Goal: Task Accomplishment & Management: Manage account settings

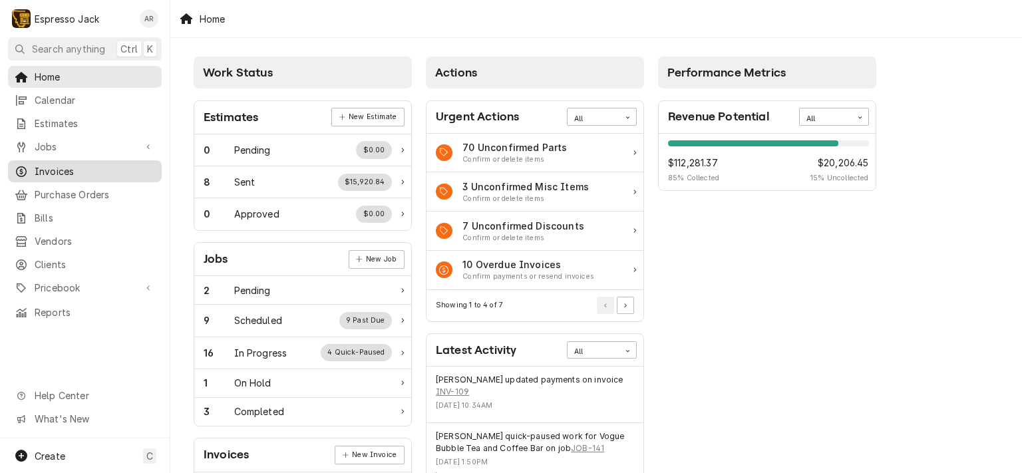
click at [67, 166] on span "Invoices" at bounding box center [95, 171] width 120 height 14
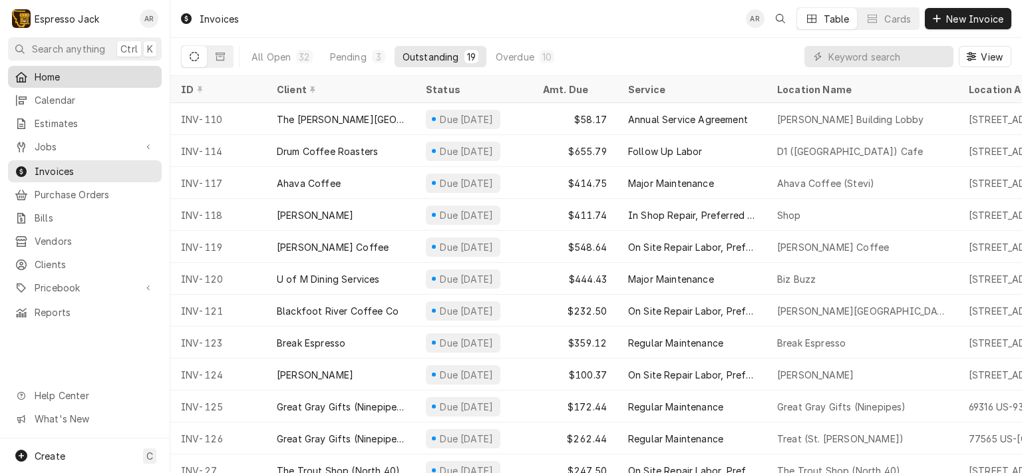
click at [60, 74] on span "Home" at bounding box center [95, 77] width 120 height 14
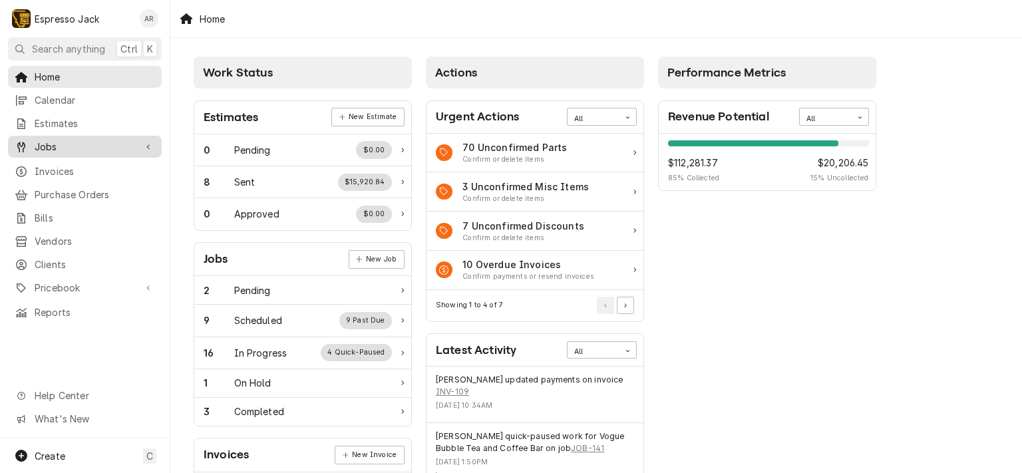
click at [57, 149] on div "Jobs" at bounding box center [85, 146] width 148 height 17
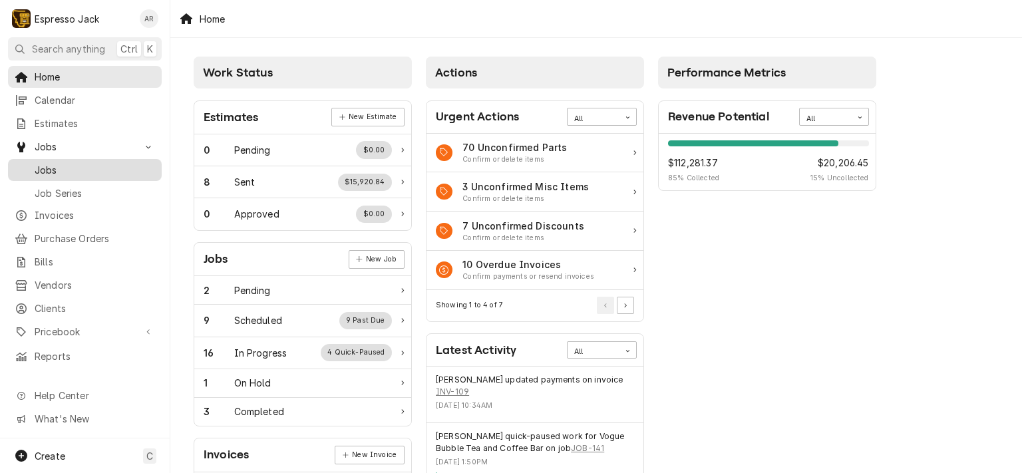
click at [54, 170] on span "Jobs" at bounding box center [95, 170] width 120 height 14
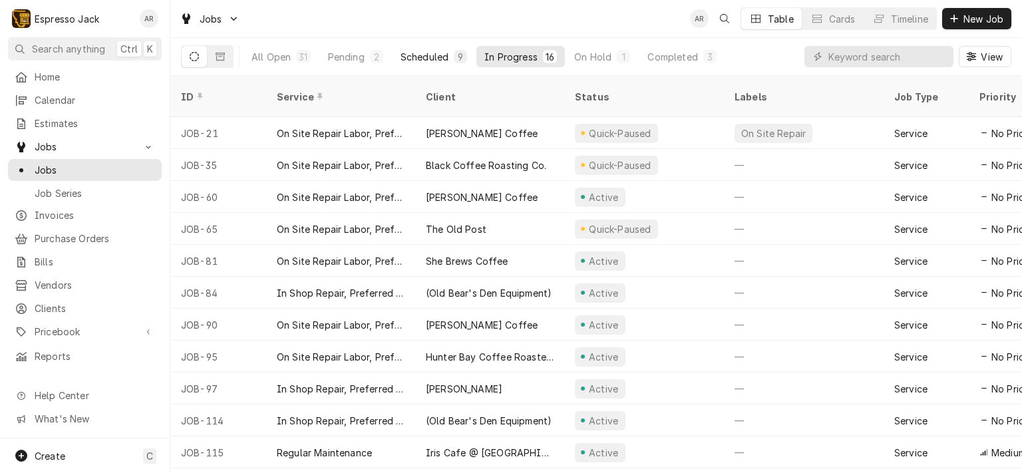
click at [426, 50] on div "Scheduled" at bounding box center [424, 57] width 48 height 14
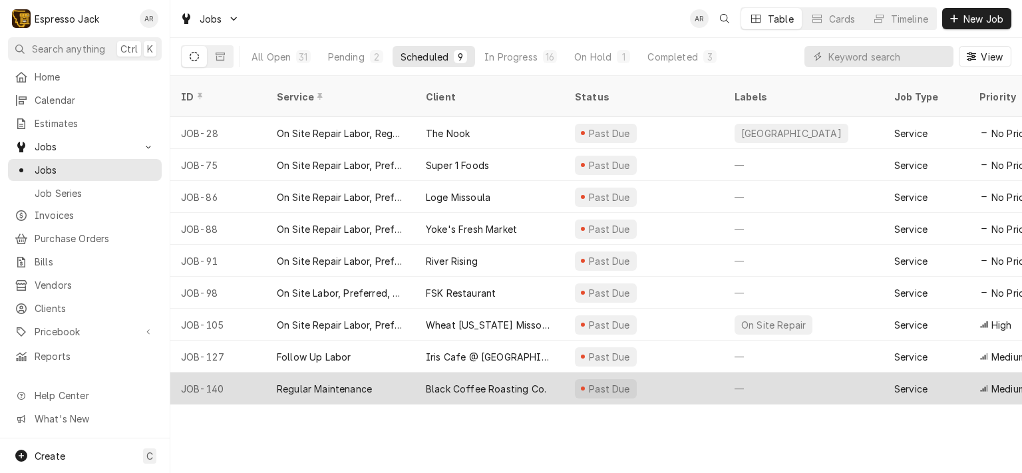
click at [503, 381] on div "Black Coffee Roasting Co." at bounding box center [489, 389] width 149 height 32
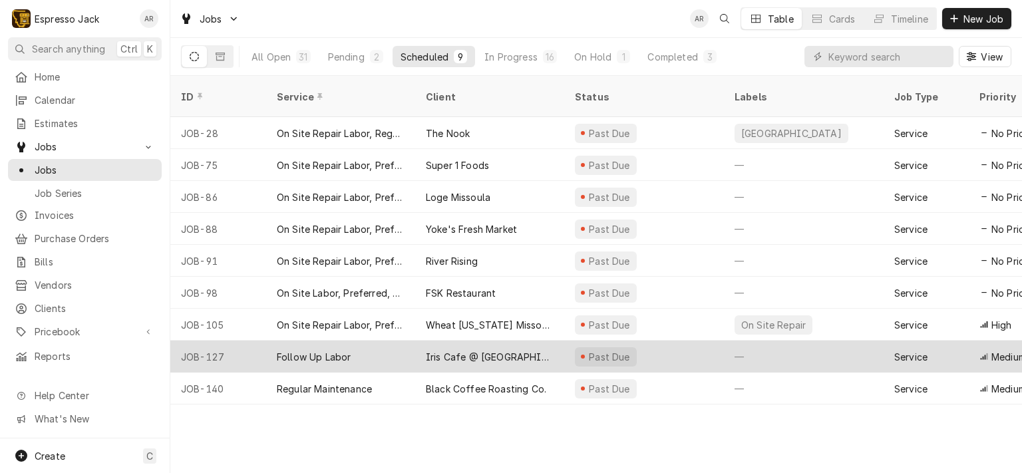
click at [458, 350] on div "Iris Cafe @ [GEOGRAPHIC_DATA]" at bounding box center [490, 357] width 128 height 14
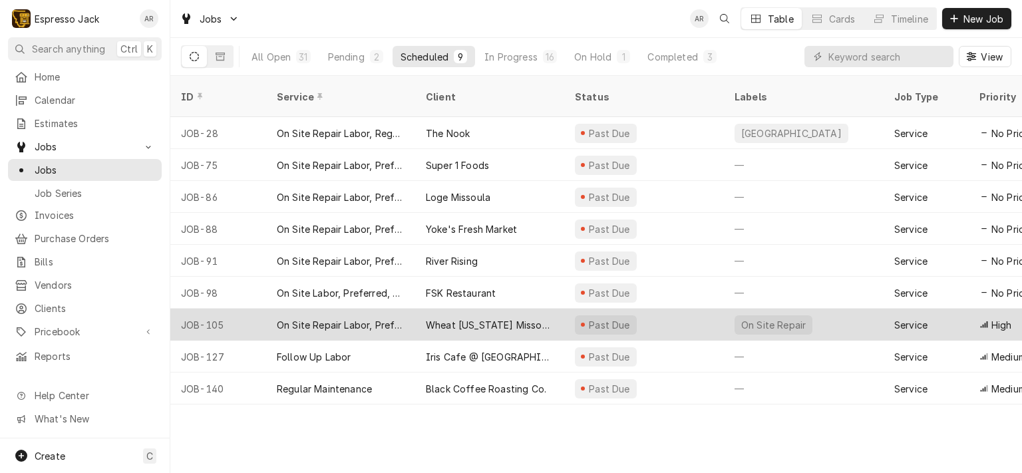
click at [426, 318] on div "Wheat Montana Missoula (3rd and Reserve)" at bounding box center [490, 325] width 128 height 14
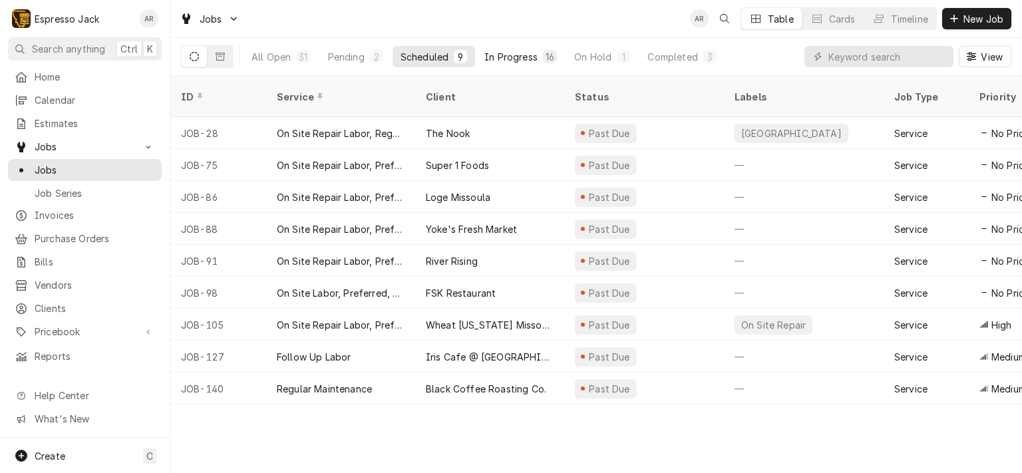
click at [520, 52] on div "In Progress" at bounding box center [510, 57] width 53 height 14
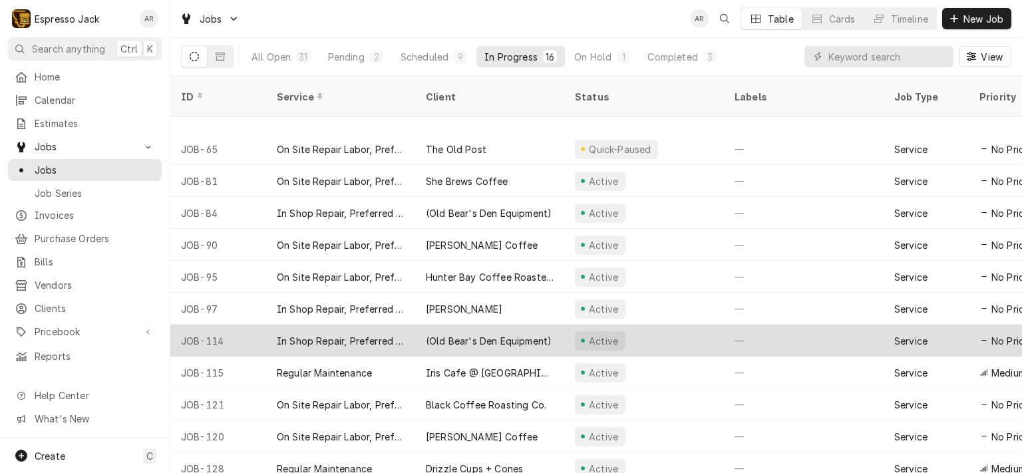
scroll to position [149, 0]
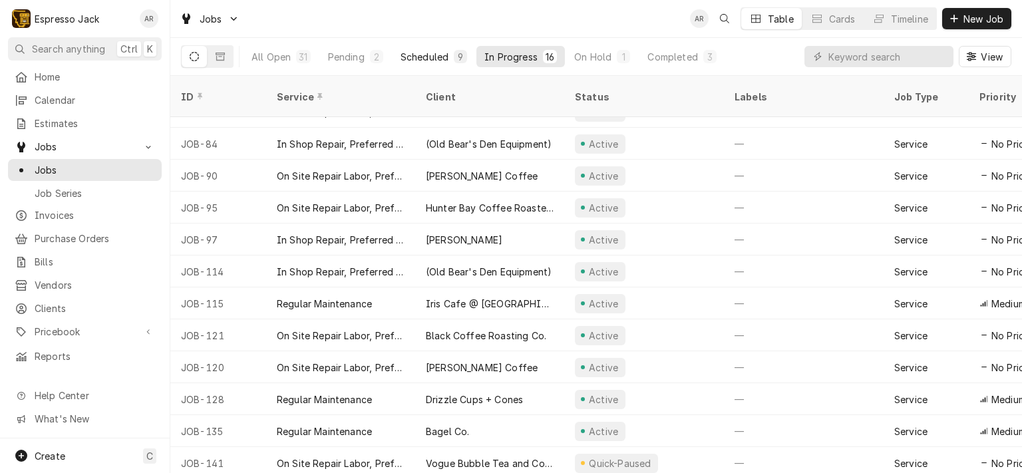
click at [434, 57] on div "Scheduled" at bounding box center [424, 57] width 48 height 14
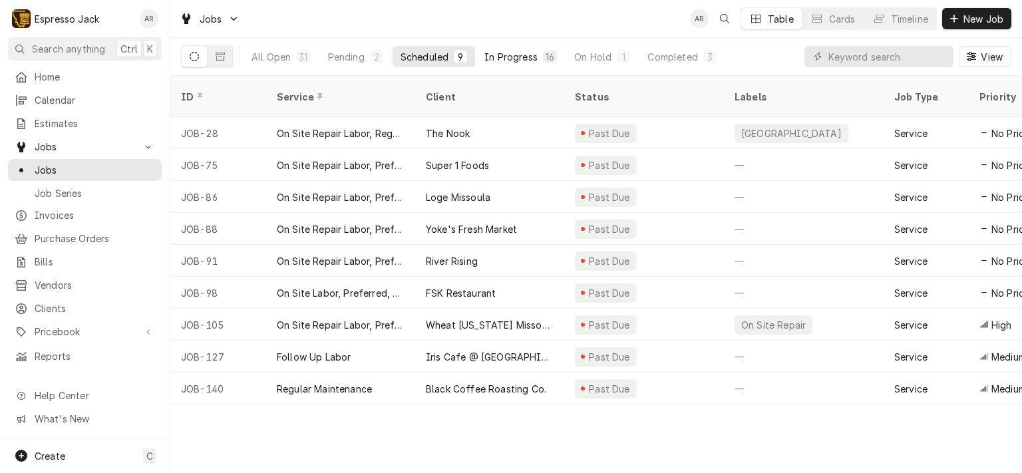
click at [527, 61] on div "In Progress" at bounding box center [510, 57] width 53 height 14
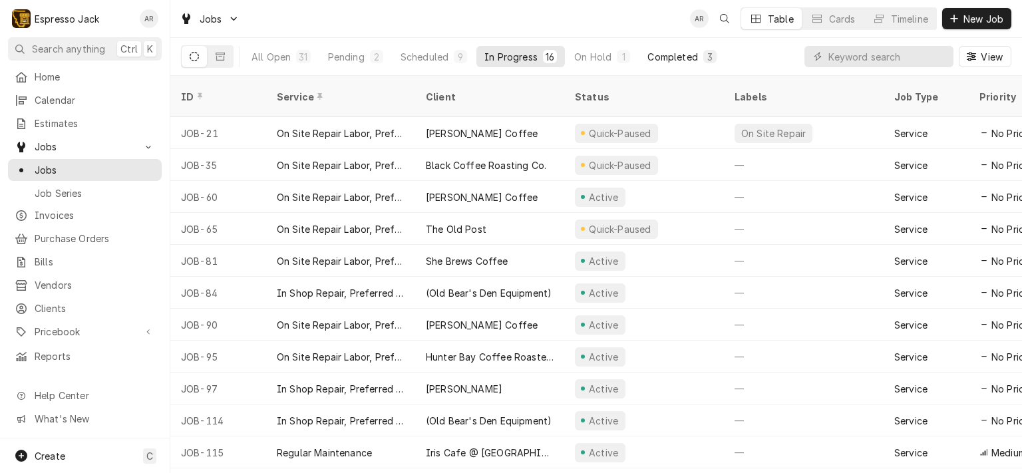
click at [675, 61] on div "Completed" at bounding box center [672, 57] width 50 height 14
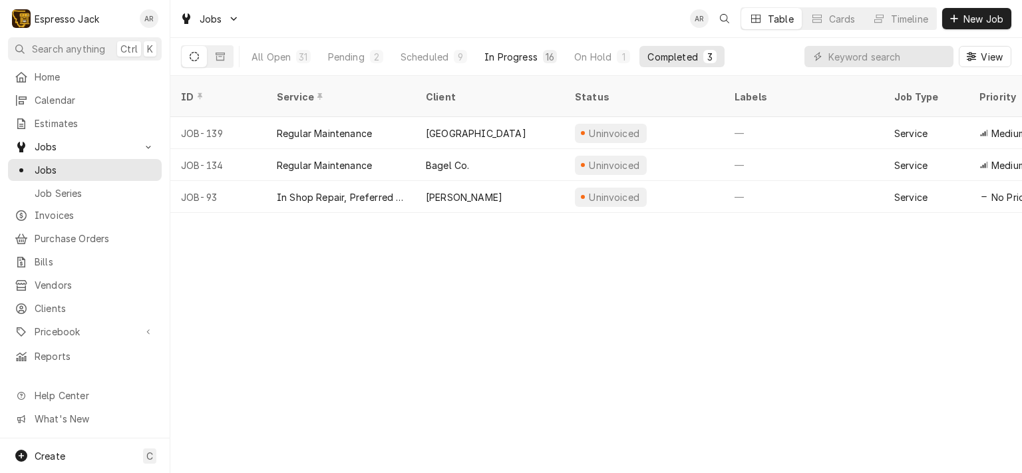
click at [529, 51] on div "In Progress" at bounding box center [510, 57] width 53 height 14
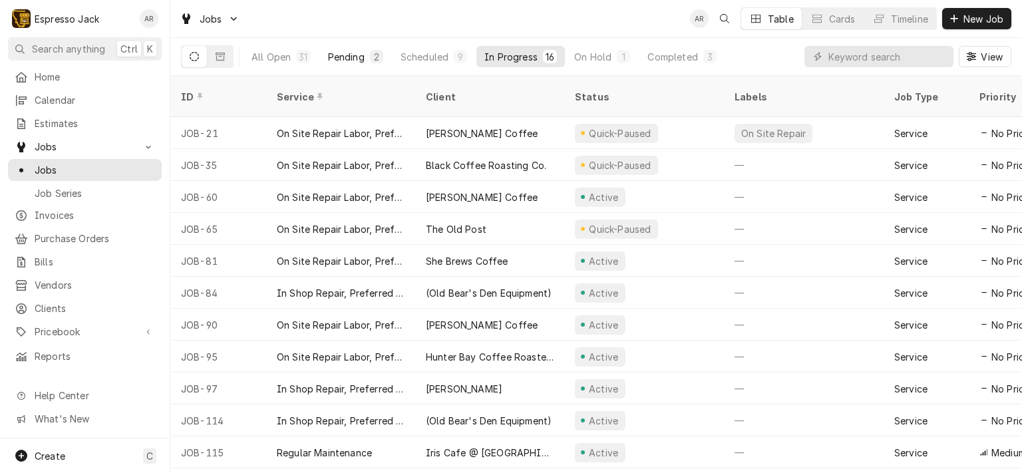
click at [344, 54] on div "Pending" at bounding box center [346, 57] width 37 height 14
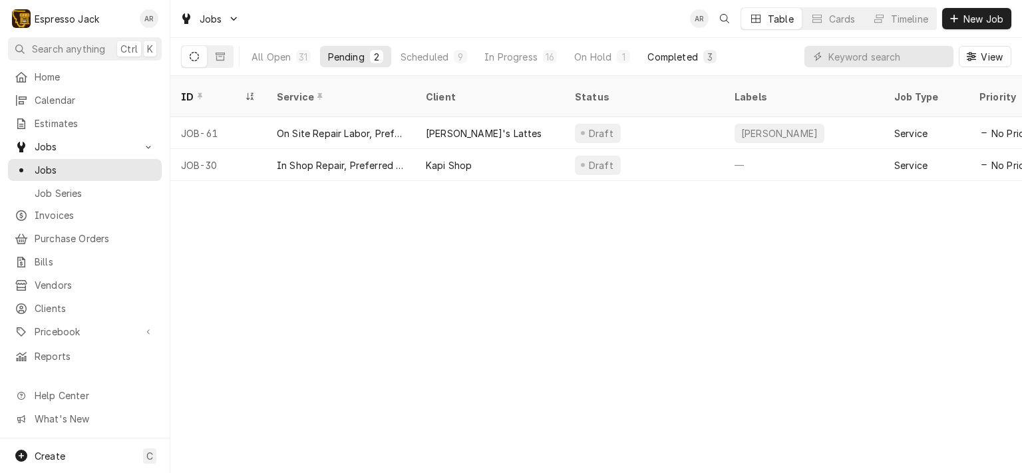
click at [671, 61] on div "Completed" at bounding box center [672, 57] width 50 height 14
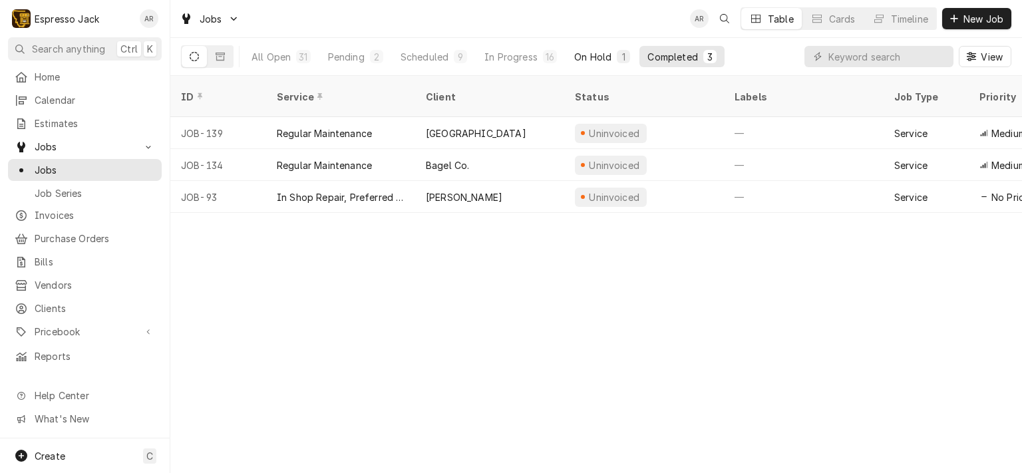
click at [587, 50] on div "On Hold" at bounding box center [592, 57] width 37 height 14
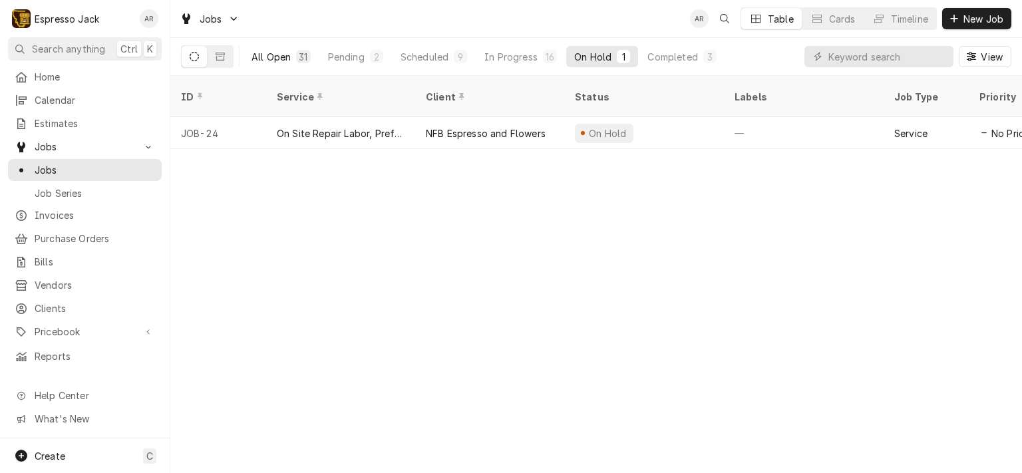
click at [282, 53] on div "All Open" at bounding box center [270, 57] width 39 height 14
